Goal: Task Accomplishment & Management: Manage account settings

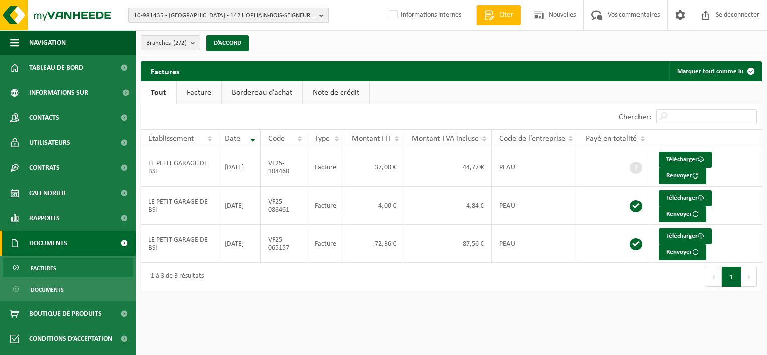
click at [170, 19] on span "10-981435 - [GEOGRAPHIC_DATA] - 1421 OPHAIN-BOIS-SEIGNEUR-[PERSON_NAME], [STREE…" at bounding box center [224, 15] width 182 height 15
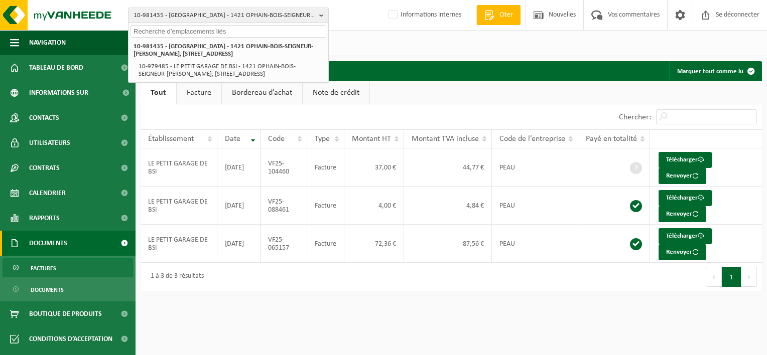
click at [289, 35] on input "text" at bounding box center [228, 31] width 196 height 13
type input "k"
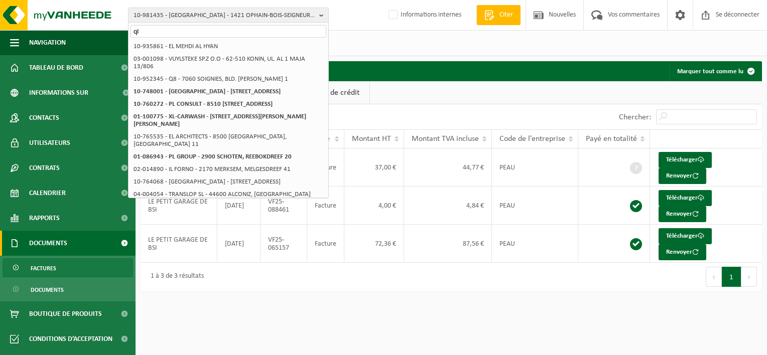
type input "q"
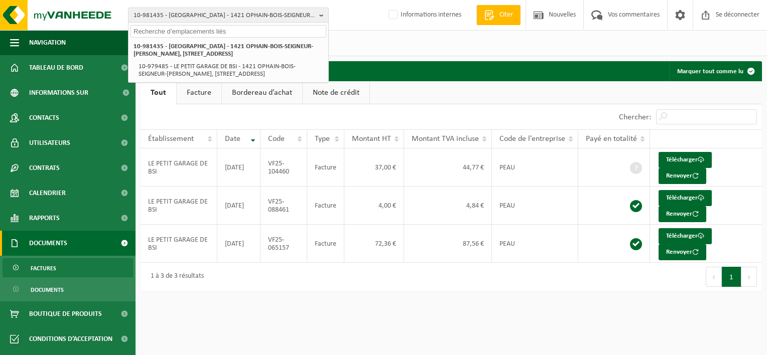
click at [181, 30] on input "text" at bounding box center [228, 31] width 196 height 13
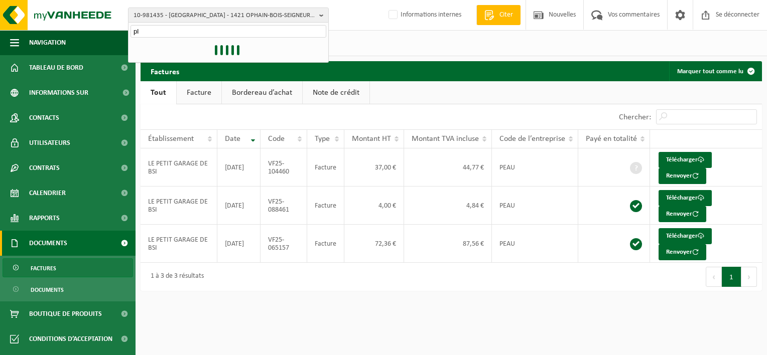
type input "p"
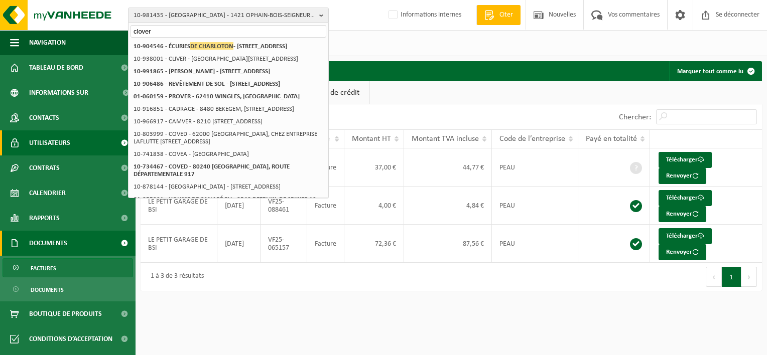
type input "clover"
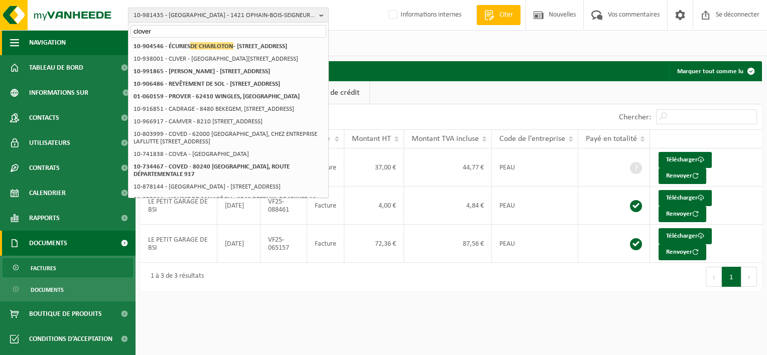
drag, startPoint x: 169, startPoint y: 32, endPoint x: 121, endPoint y: 33, distance: 47.7
click at [121, 33] on div "10-981435 - LE PETIT GARAGE DE BSI - 1421 OPHAIN-BOIS-SEIGNEUR-ISAAC, RUE D’HEN…" at bounding box center [383, 150] width 767 height 301
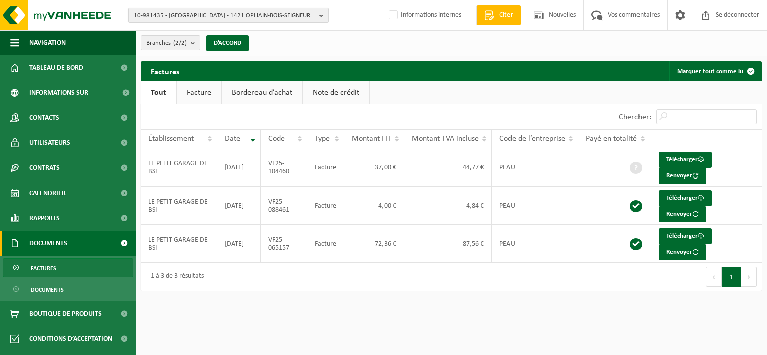
click at [187, 11] on span "10-981435 - LE PETIT GARAGE DE BSI - 1421 OPHAIN-BOIS-SEIGNEUR-ISAAC, RUE D’HEN…" at bounding box center [224, 15] width 182 height 15
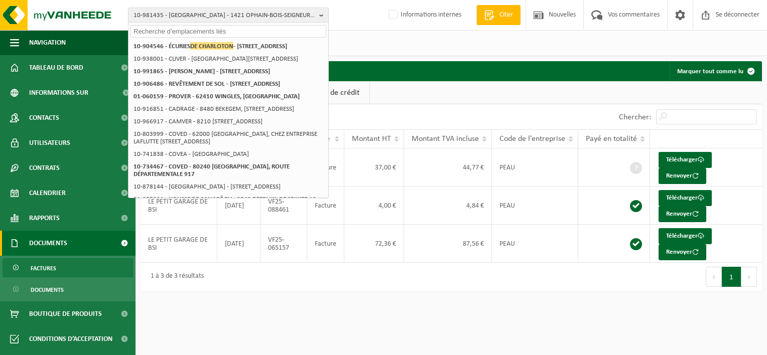
click at [184, 30] on input "text" at bounding box center [228, 31] width 196 height 13
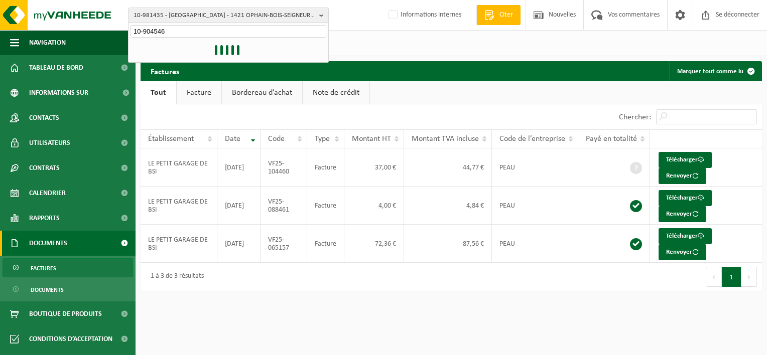
type input "10-904546"
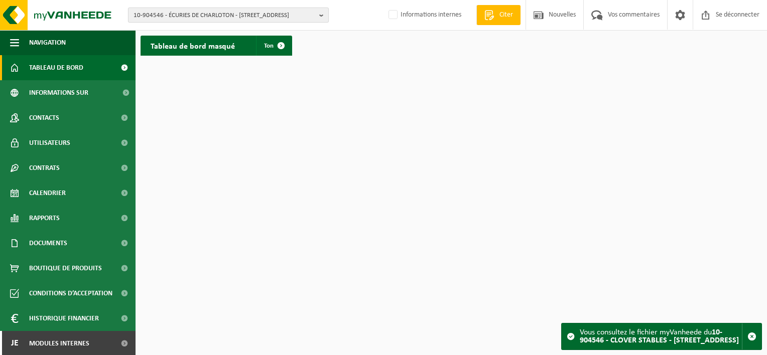
click at [210, 12] on span "10-904546 - ÉCURIES DE CHARLOTON - 5600 PHILIPPEVILLE, RUE DES CHAUFOURS 57" at bounding box center [224, 15] width 182 height 15
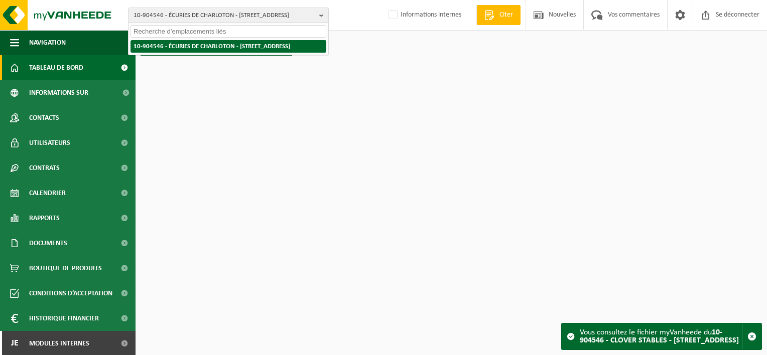
click at [230, 53] on li "10-904546 - ÉCURIES DE CHARLOTON - 5600 PHILIPPEVILLE, RUE DES CHAUFOURS 57" at bounding box center [228, 46] width 196 height 13
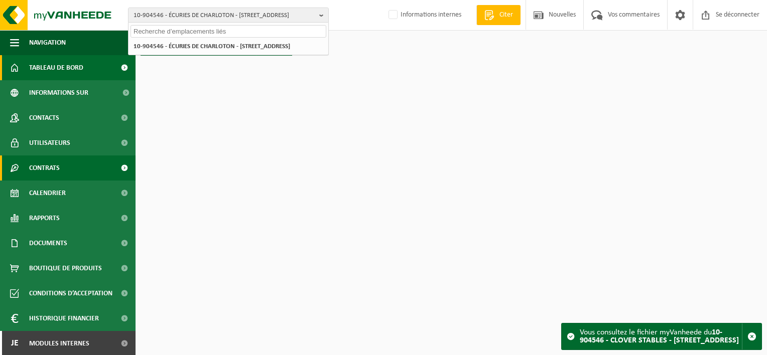
click at [56, 176] on span "Contrats" at bounding box center [44, 168] width 31 height 25
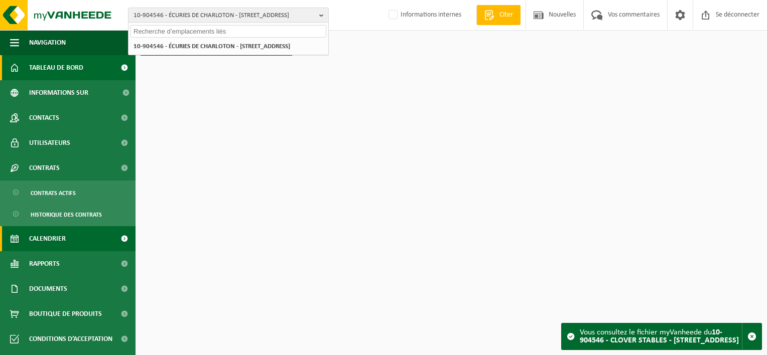
click at [54, 243] on span "Calendrier" at bounding box center [47, 238] width 37 height 25
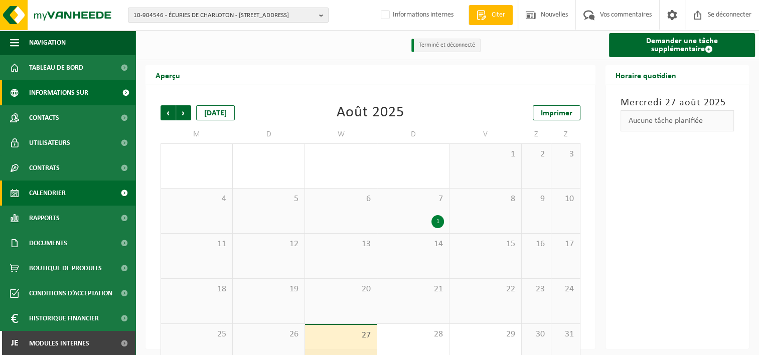
click at [68, 92] on span "Informations sur l’entreprise" at bounding box center [72, 92] width 87 height 25
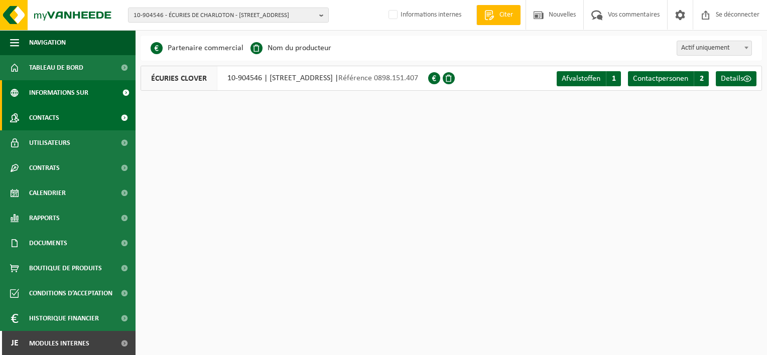
click at [55, 119] on span "Contacts" at bounding box center [44, 117] width 30 height 25
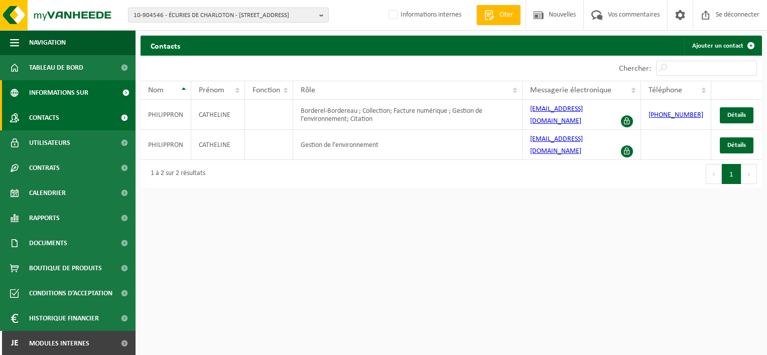
click at [61, 95] on span "Informations sur l’entreprise" at bounding box center [72, 92] width 87 height 25
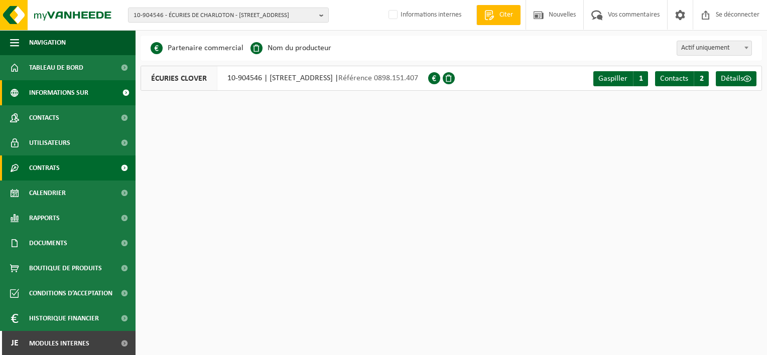
click at [48, 171] on span "Contrats" at bounding box center [44, 168] width 31 height 25
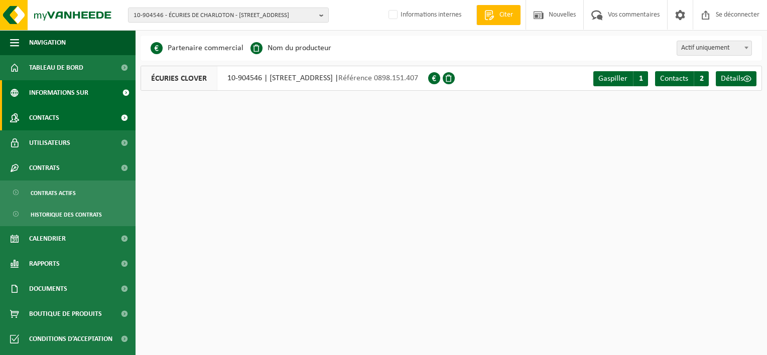
click at [49, 125] on span "Contacts" at bounding box center [44, 117] width 30 height 25
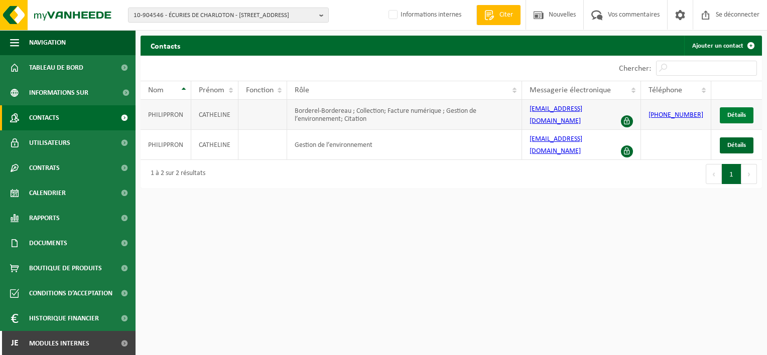
click at [742, 114] on span "Détails" at bounding box center [736, 115] width 19 height 7
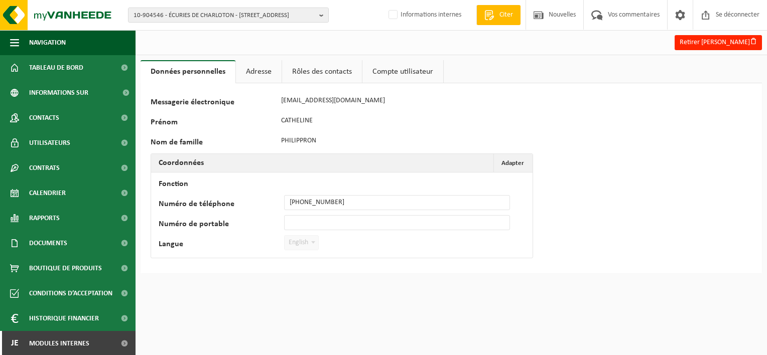
click at [394, 68] on link "Compte utilisateur" at bounding box center [402, 71] width 81 height 23
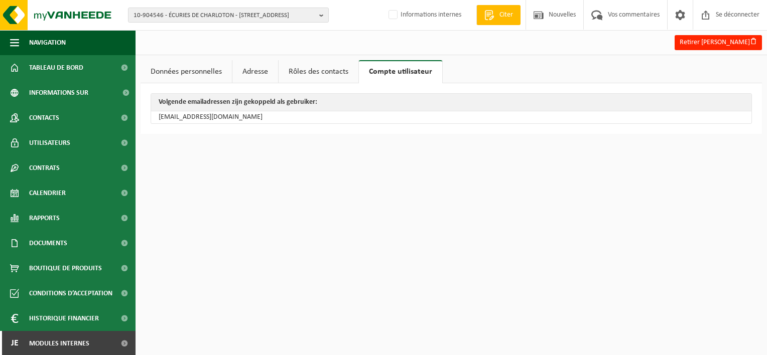
click at [315, 69] on link "Rôles des contacts" at bounding box center [319, 71] width 80 height 23
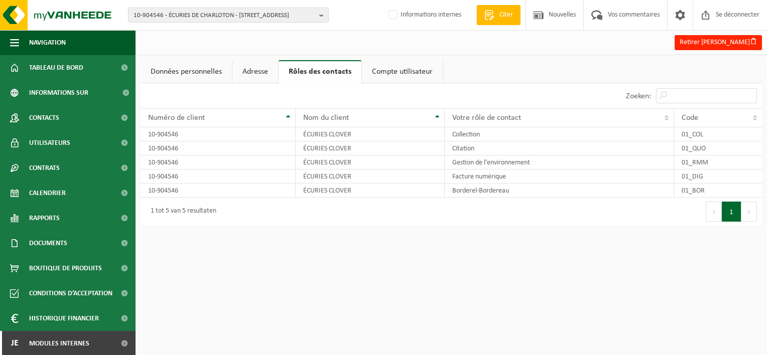
click at [240, 74] on link "Adresse" at bounding box center [255, 71] width 46 height 23
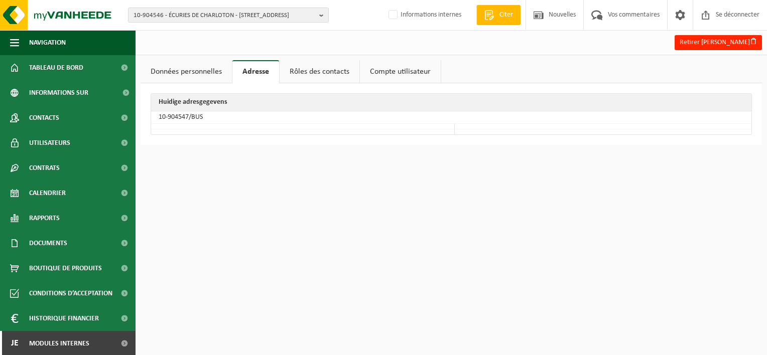
click at [198, 78] on link "Données personnelles" at bounding box center [186, 71] width 91 height 23
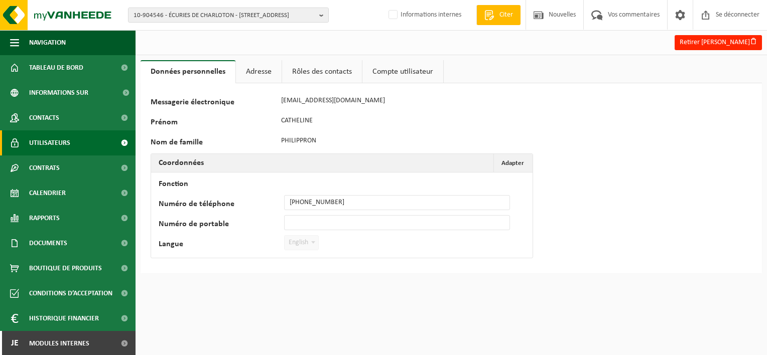
click at [46, 148] on span "Utilisateurs" at bounding box center [49, 142] width 41 height 25
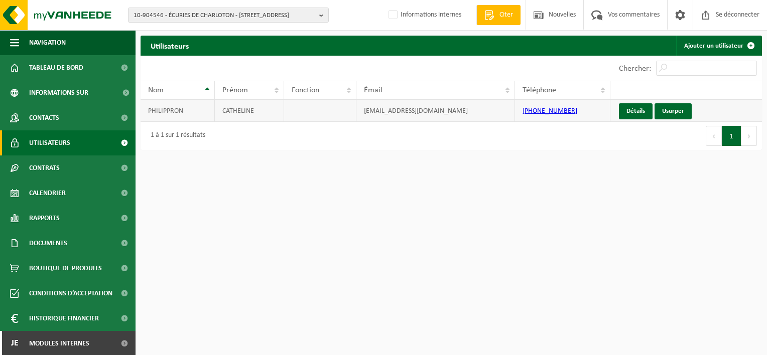
drag, startPoint x: 454, startPoint y: 112, endPoint x: 358, endPoint y: 108, distance: 95.9
click at [358, 108] on td "[EMAIL_ADDRESS][DOMAIN_NAME]" at bounding box center [435, 111] width 158 height 22
copy td "[EMAIL_ADDRESS][DOMAIN_NAME]"
click at [76, 337] on span "Modules internes" at bounding box center [59, 342] width 60 height 25
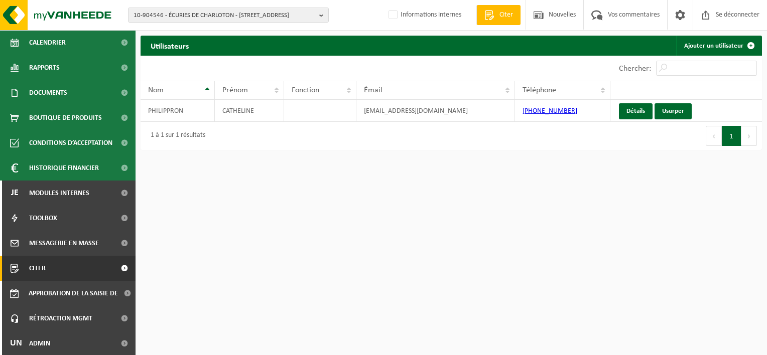
scroll to position [152, 0]
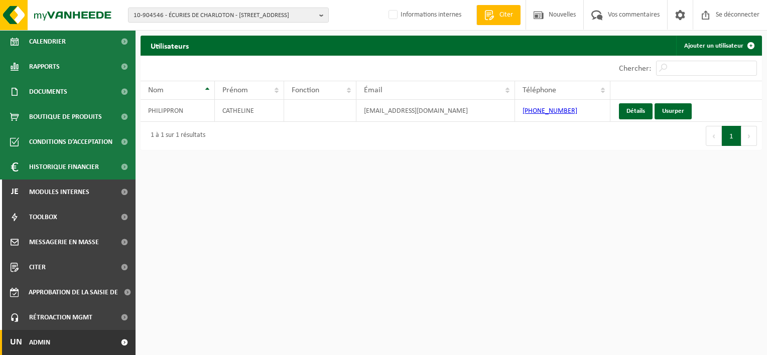
click at [94, 339] on link "Un Admin" at bounding box center [67, 342] width 135 height 25
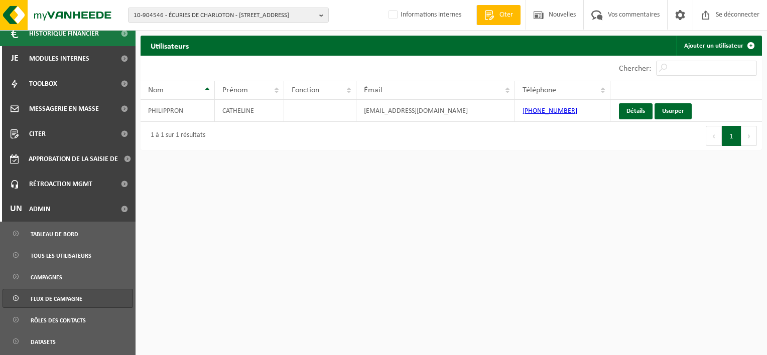
scroll to position [302, 0]
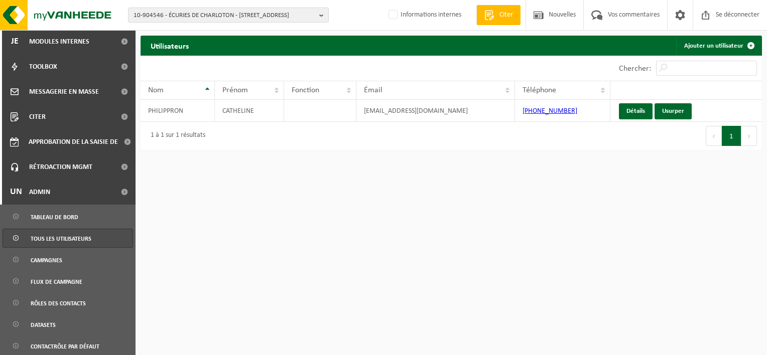
click at [64, 242] on span "Tous les utilisateurs" at bounding box center [61, 238] width 61 height 19
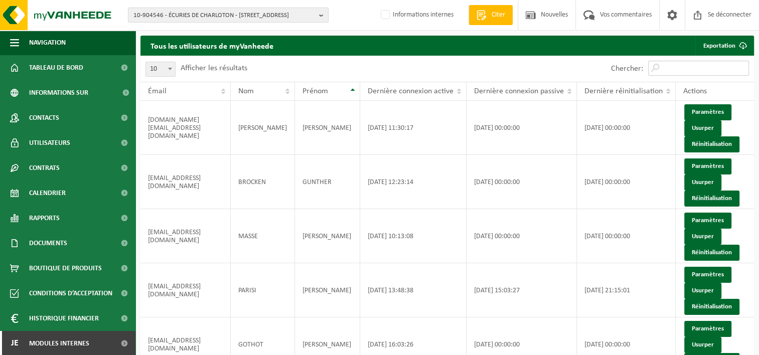
click at [698, 64] on input "Chercher:" at bounding box center [698, 68] width 101 height 15
paste input "[EMAIL_ADDRESS][DOMAIN_NAME]"
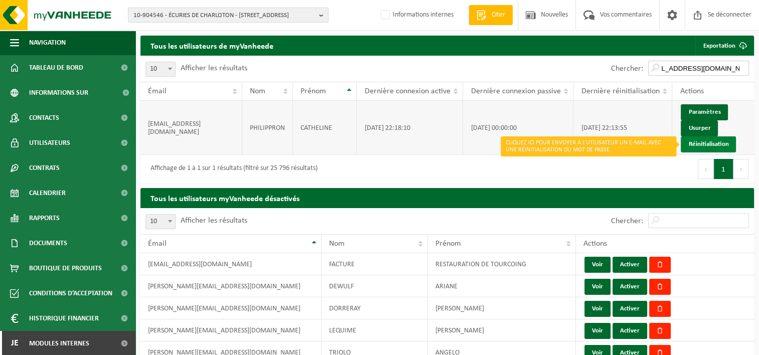
type input "[EMAIL_ADDRESS][DOMAIN_NAME]"
click at [719, 143] on link "Réinitialisation" at bounding box center [708, 144] width 55 height 16
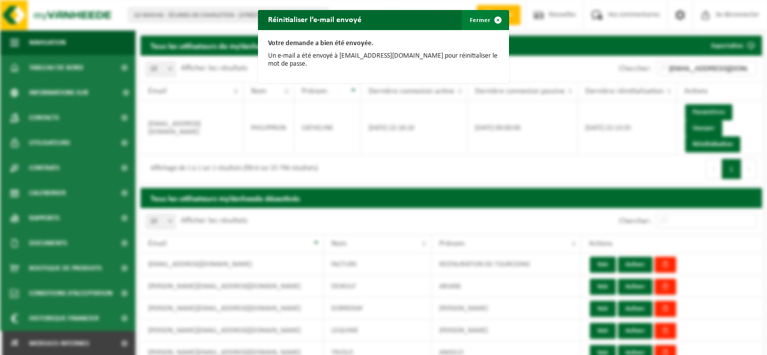
click at [480, 19] on font "Fermer" at bounding box center [480, 20] width 21 height 7
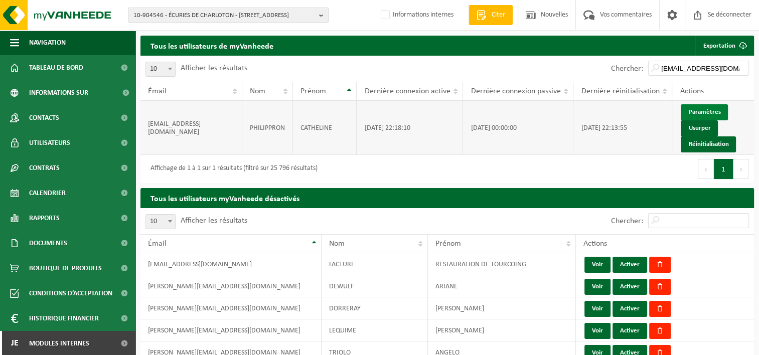
click at [708, 110] on link "Paramètres" at bounding box center [704, 112] width 47 height 16
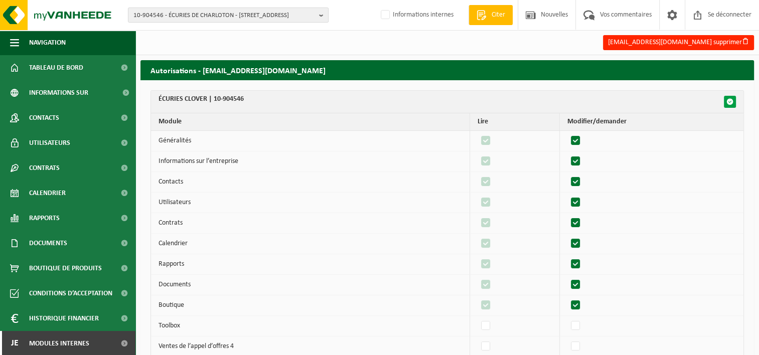
click at [731, 104] on span "button" at bounding box center [730, 101] width 7 height 7
checkbox input "true"
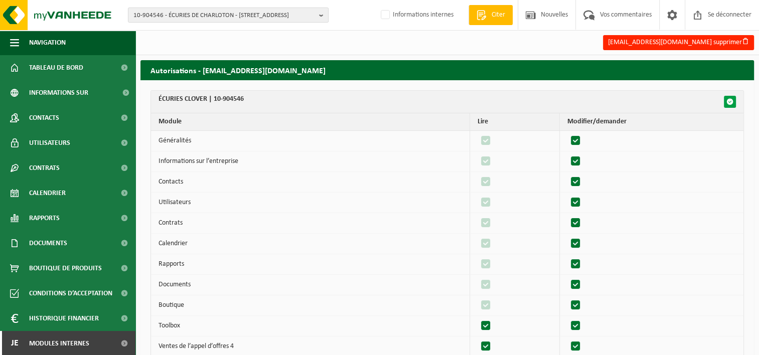
checkbox input "true"
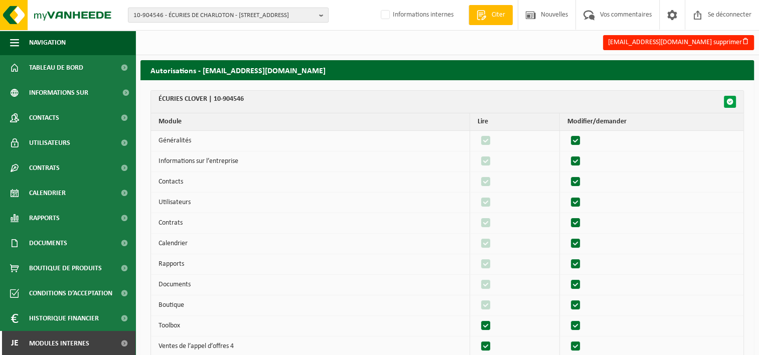
checkbox input "true"
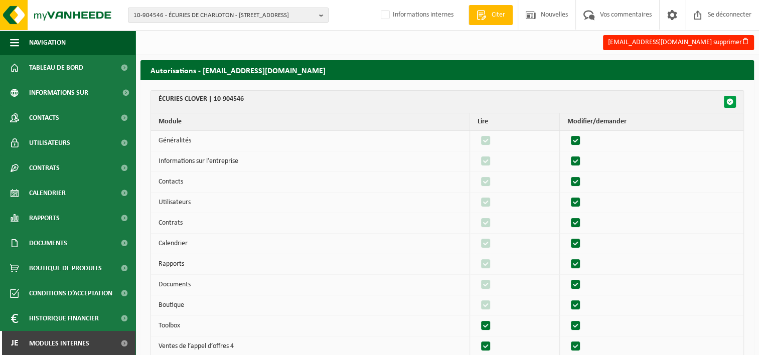
checkbox input "true"
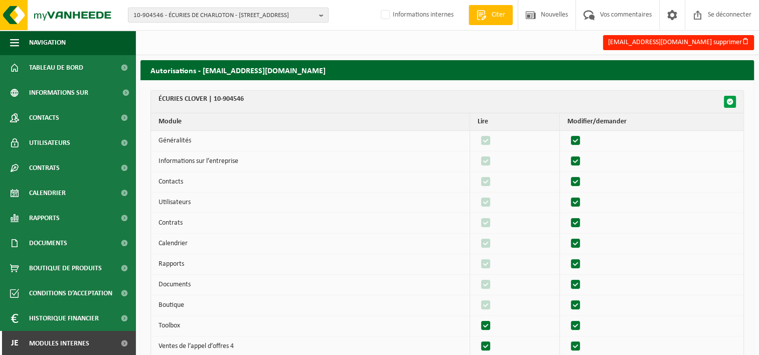
checkbox input "true"
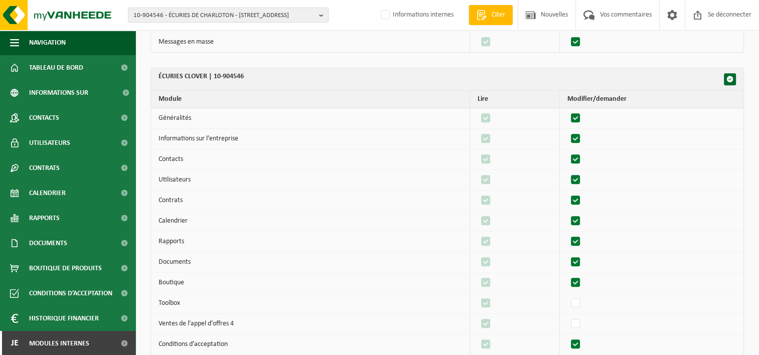
scroll to position [452, 0]
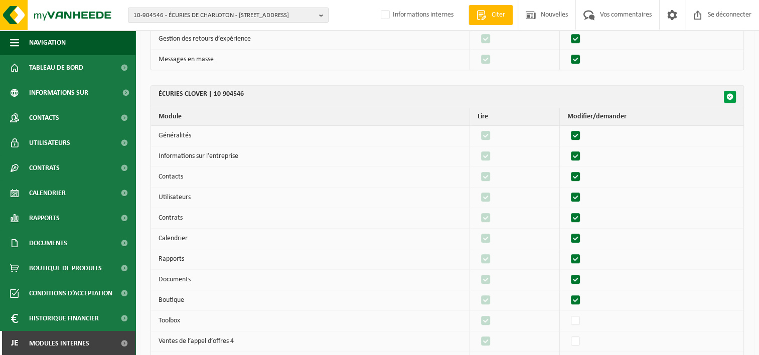
click at [729, 93] on span "button" at bounding box center [730, 96] width 7 height 7
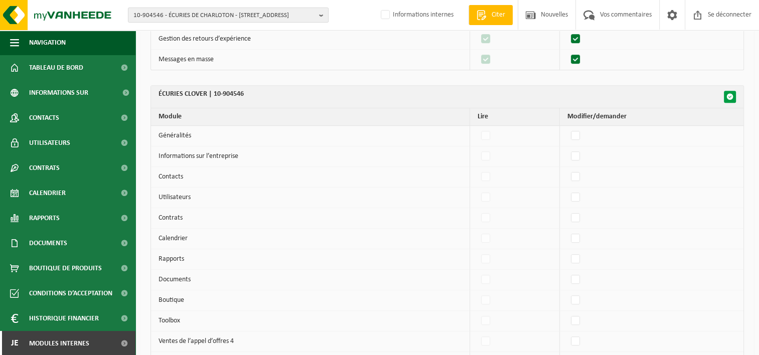
checkbox input "false"
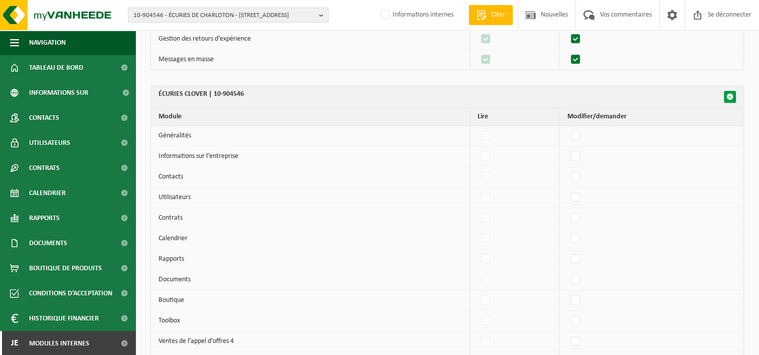
checkbox input "false"
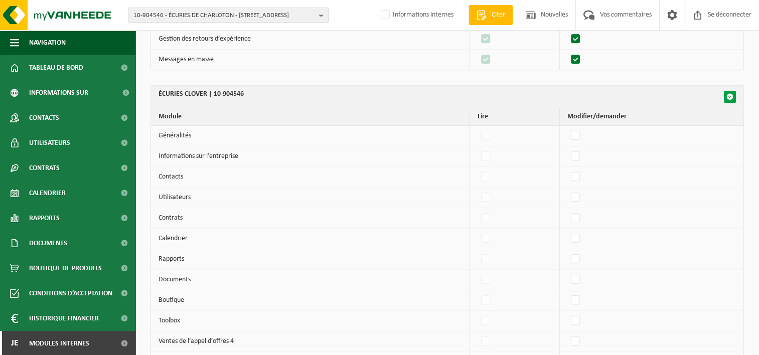
checkbox input "false"
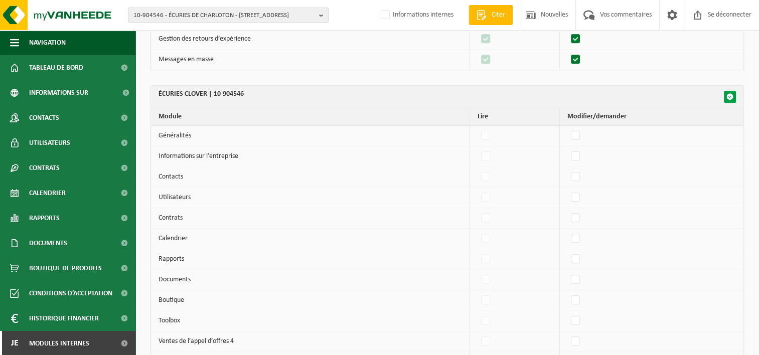
checkbox input "false"
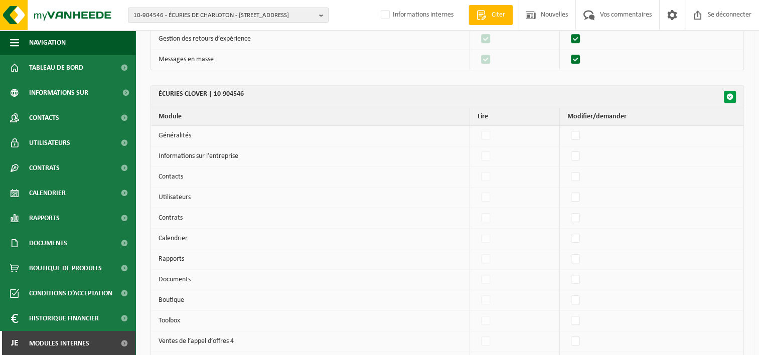
checkbox input "false"
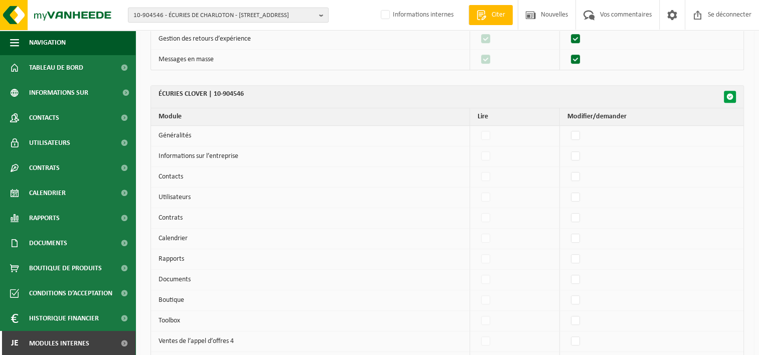
checkbox input "false"
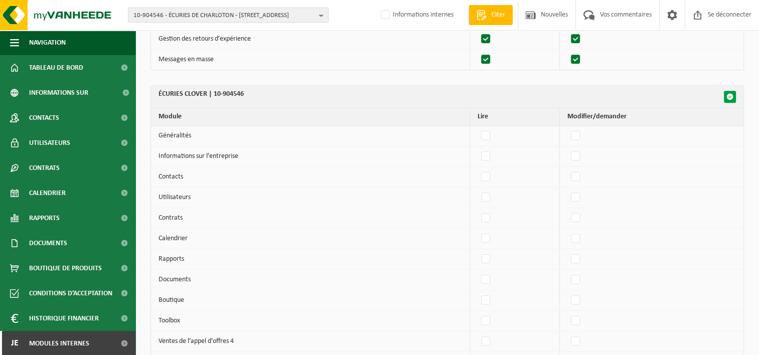
click at [731, 93] on span "button" at bounding box center [730, 96] width 7 height 7
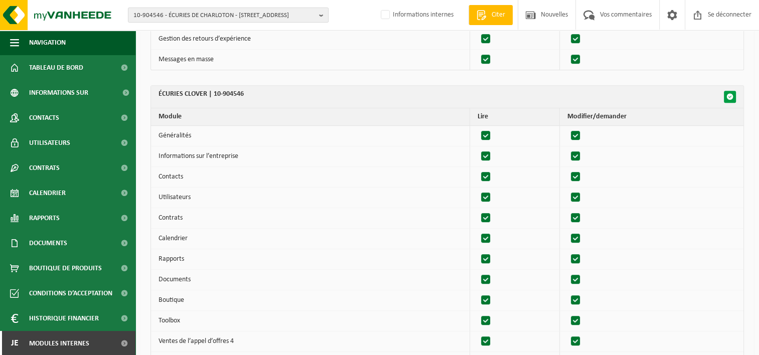
checkbox input "true"
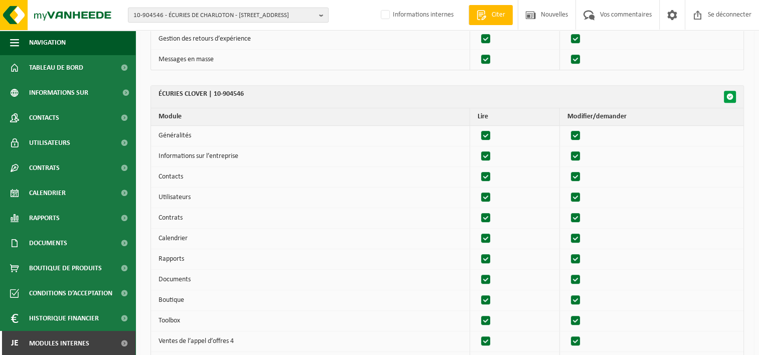
checkbox input "true"
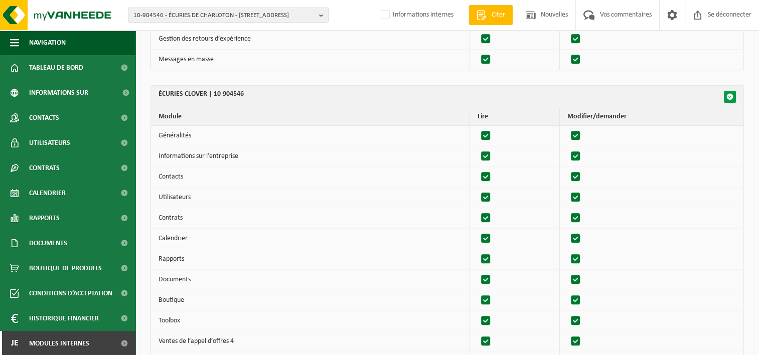
checkbox input "true"
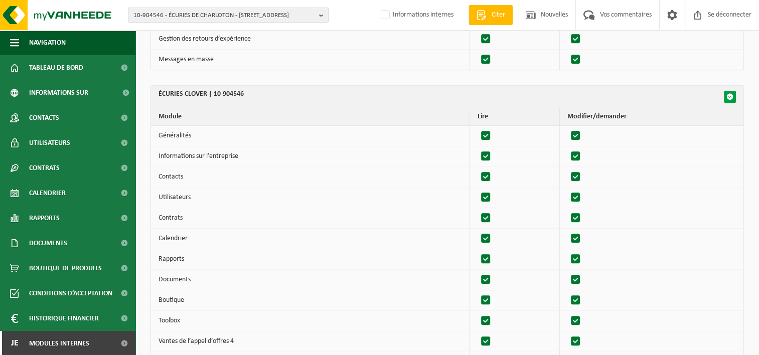
checkbox input "true"
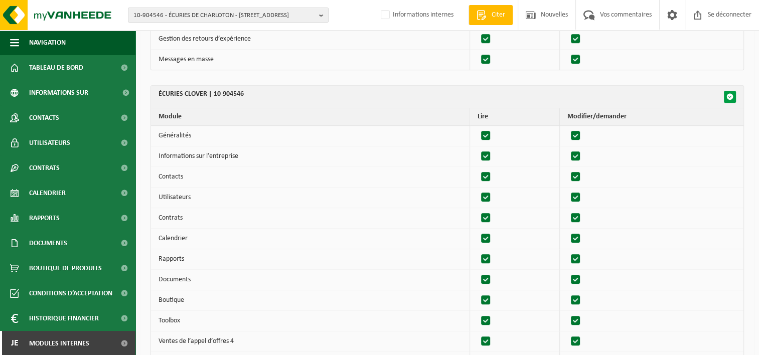
checkbox input "true"
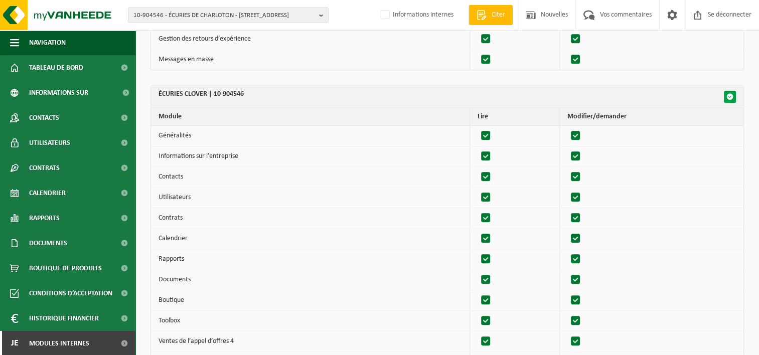
checkbox input "true"
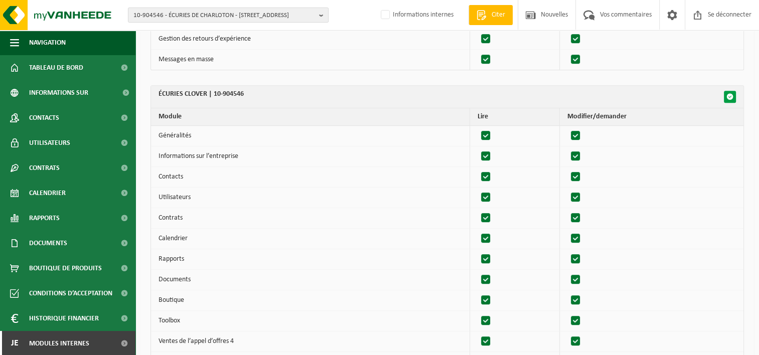
checkbox input "true"
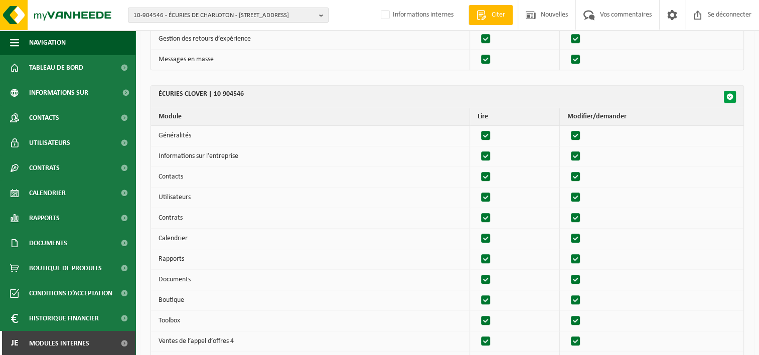
checkbox input "true"
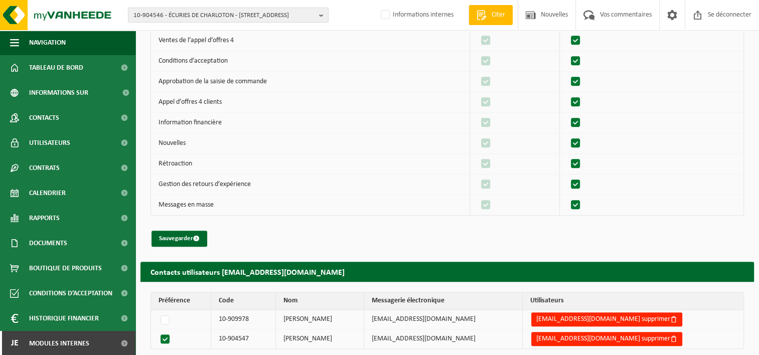
scroll to position [771, 0]
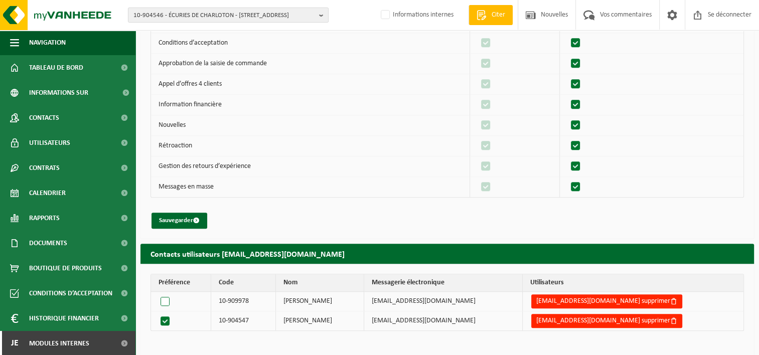
click at [165, 295] on label at bounding box center [167, 302] width 17 height 14
radio input "true"
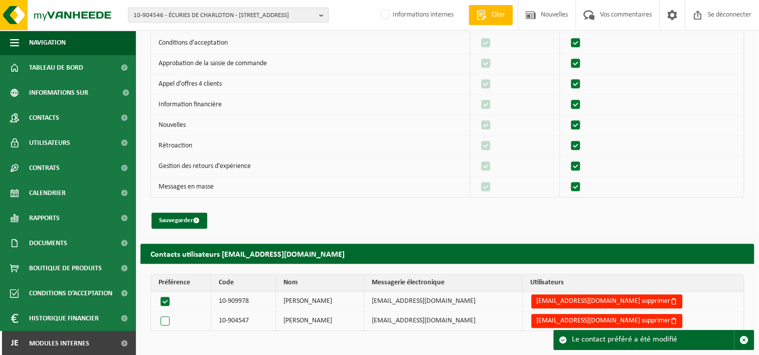
click at [165, 314] on label at bounding box center [167, 321] width 17 height 14
radio input "true"
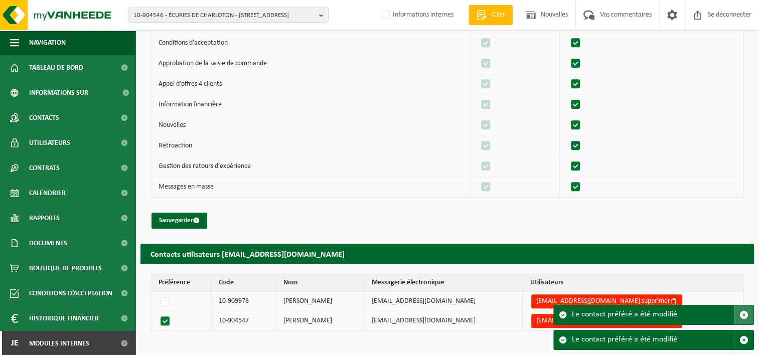
click at [743, 314] on span "button" at bounding box center [744, 315] width 9 height 9
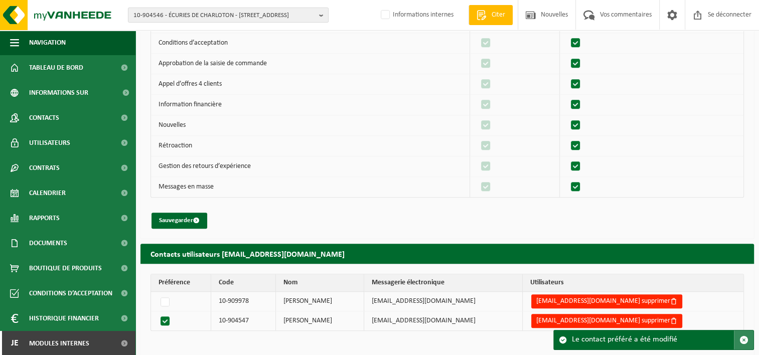
click at [745, 341] on span "button" at bounding box center [744, 340] width 9 height 9
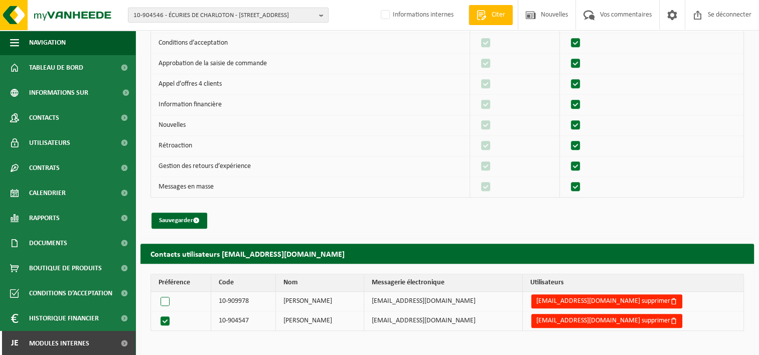
click at [164, 298] on label at bounding box center [167, 302] width 17 height 14
radio input "true"
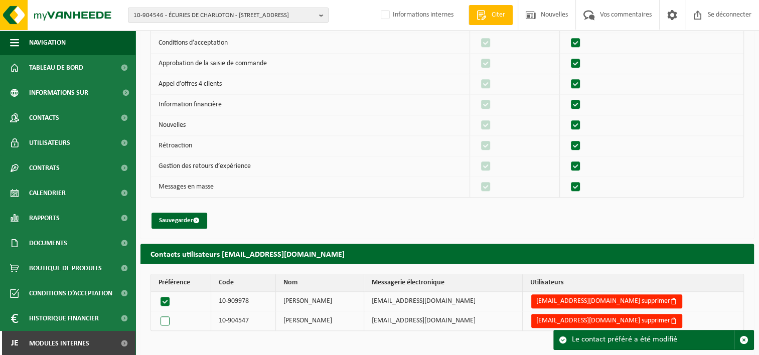
click at [166, 314] on label at bounding box center [167, 321] width 17 height 14
radio input "true"
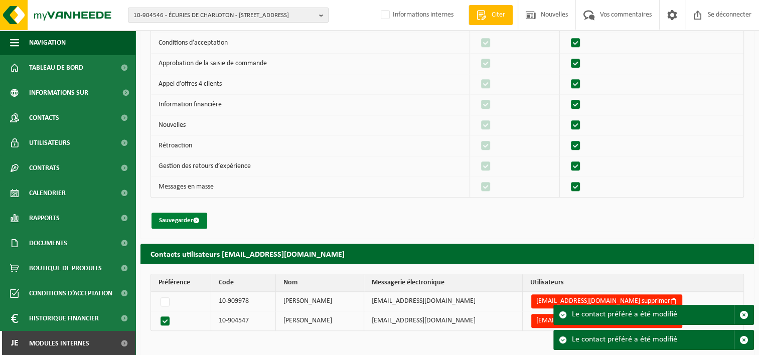
click at [182, 217] on font "Sauvegarder" at bounding box center [176, 220] width 34 height 7
